Goal: Obtain resource: Download file/media

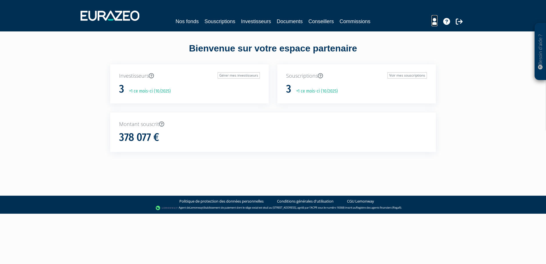
click at [435, 22] on icon at bounding box center [435, 21] width 6 height 7
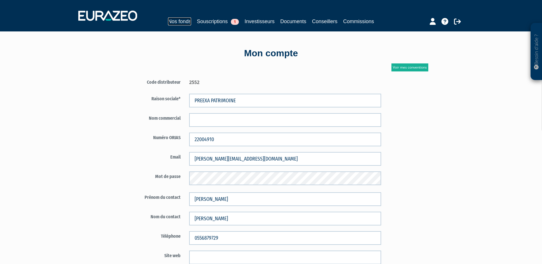
click at [181, 21] on link "Nos fonds" at bounding box center [179, 21] width 23 height 8
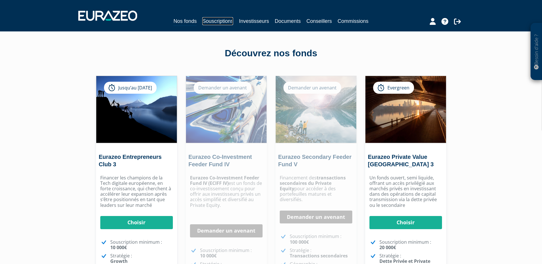
click at [219, 22] on link "Souscriptions" at bounding box center [217, 21] width 31 height 8
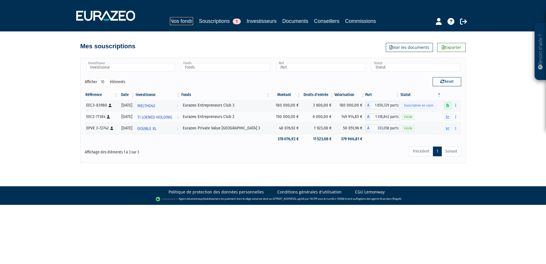
click at [178, 20] on link "Nos fonds" at bounding box center [181, 21] width 23 height 8
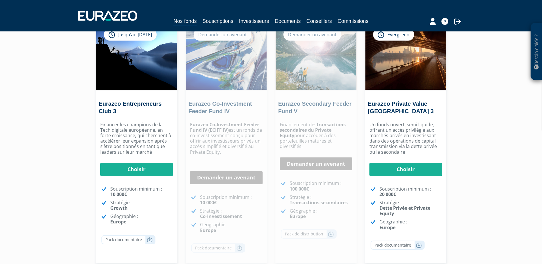
scroll to position [86, 0]
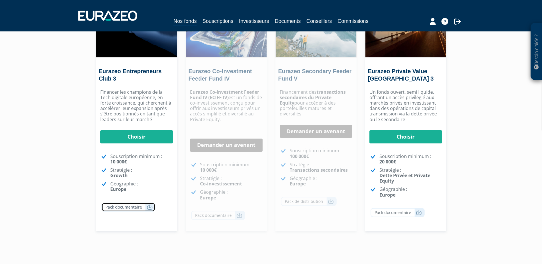
click at [149, 209] on icon at bounding box center [150, 207] width 6 height 6
